Goal: Task Accomplishment & Management: Use online tool/utility

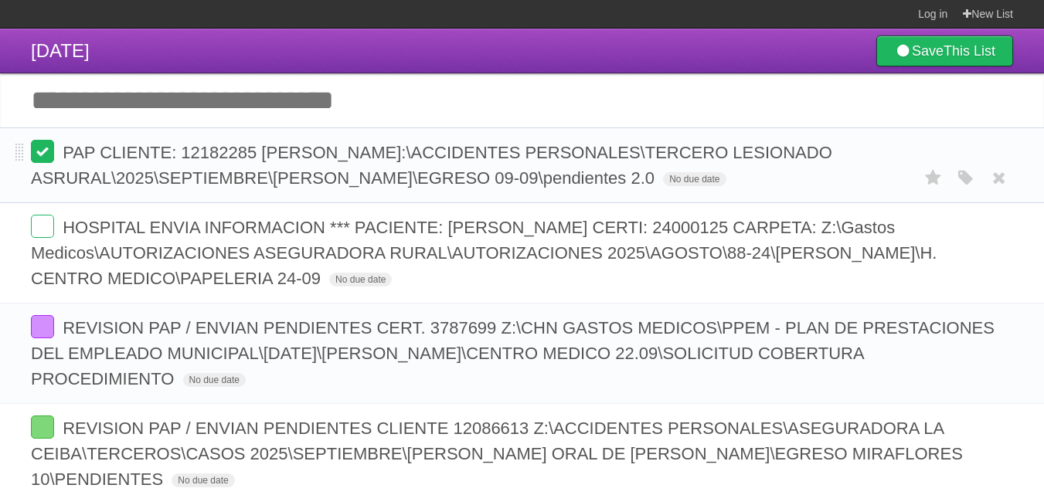
click at [49, 144] on label at bounding box center [42, 151] width 23 height 23
